Goal: Navigation & Orientation: Find specific page/section

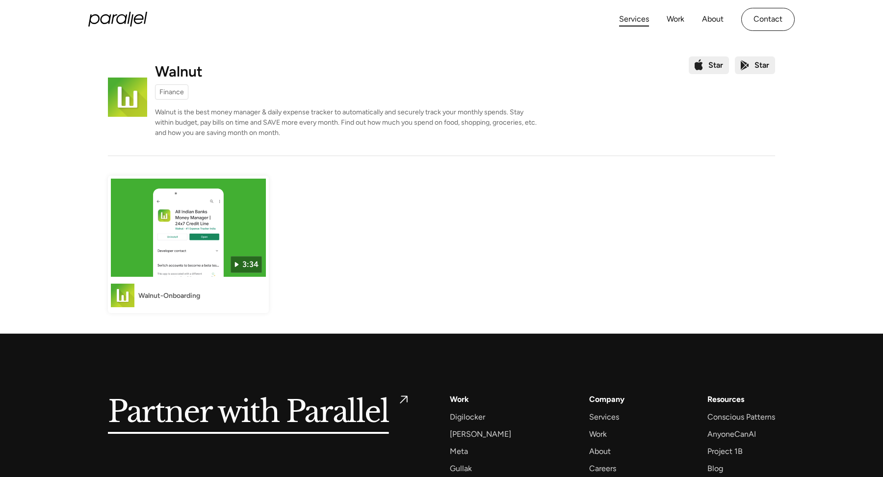
click at [619, 16] on link "Services" at bounding box center [634, 19] width 30 height 14
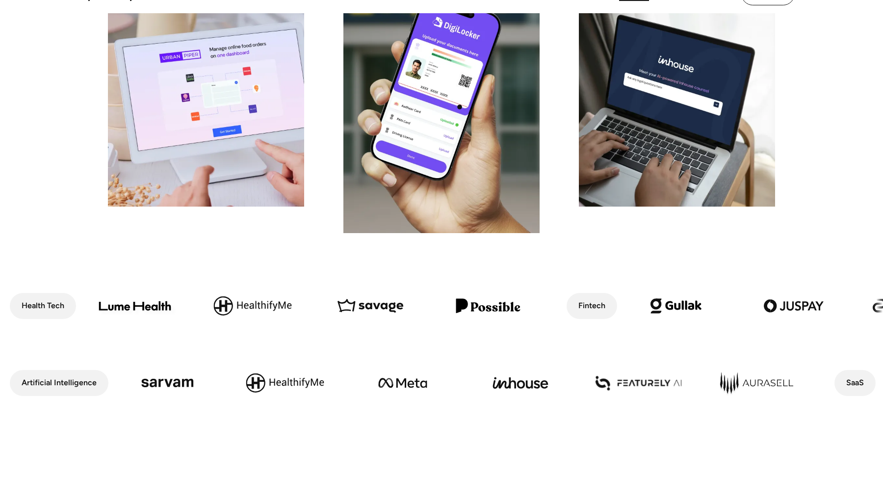
scroll to position [281, 0]
